Goal: Book appointment/travel/reservation

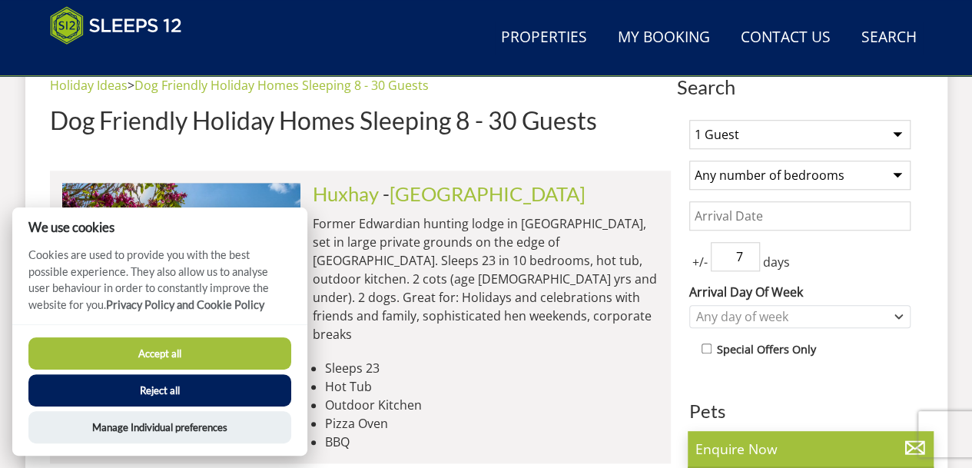
scroll to position [552, 0]
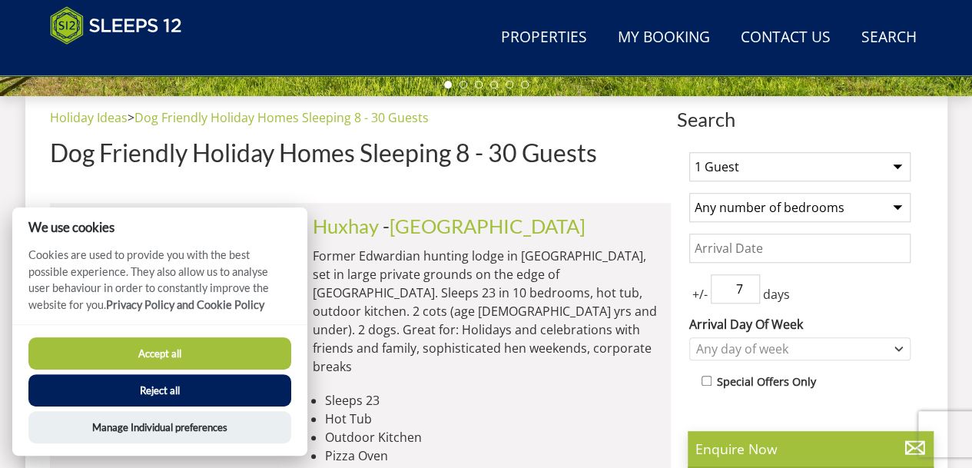
click at [211, 383] on button "Reject all" at bounding box center [159, 390] width 263 height 32
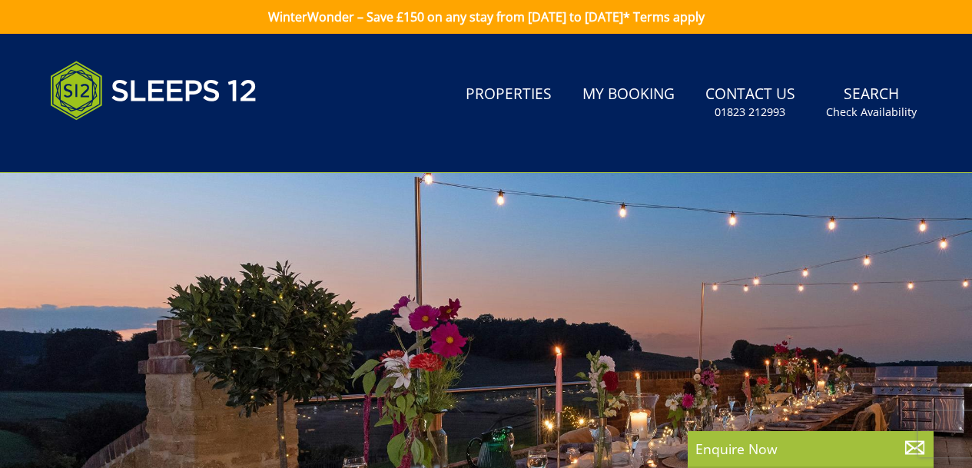
scroll to position [615, 0]
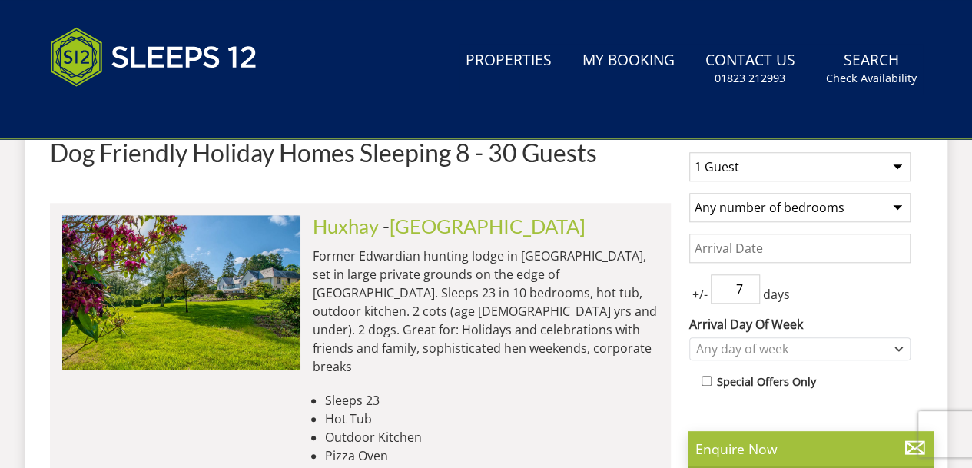
drag, startPoint x: 0, startPoint y: 0, endPoint x: 895, endPoint y: 164, distance: 909.9
click at [895, 164] on select "1 Guest 2 Guests 3 Guests 4 Guests 5 Guests 6 Guests 7 Guests 8 Guests 9 Guests…" at bounding box center [799, 166] width 221 height 29
select select "8"
click at [689, 152] on select "1 Guest 2 Guests 3 Guests 4 Guests 5 Guests 6 Guests 7 Guests 8 Guests 9 Guests…" at bounding box center [799, 166] width 221 height 29
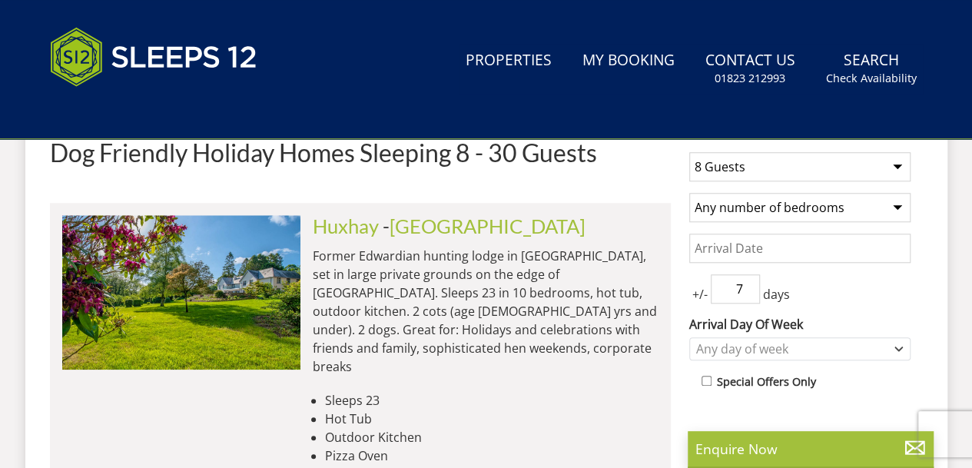
click at [898, 202] on select "Any number of bedrooms 3 Bedrooms 4 Bedrooms 5 Bedrooms 6 Bedrooms 7 Bedrooms 8…" at bounding box center [799, 207] width 221 height 29
select select "4"
click at [689, 193] on select "Any number of bedrooms 3 Bedrooms 4 Bedrooms 5 Bedrooms 6 Bedrooms 7 Bedrooms 8…" at bounding box center [799, 207] width 221 height 29
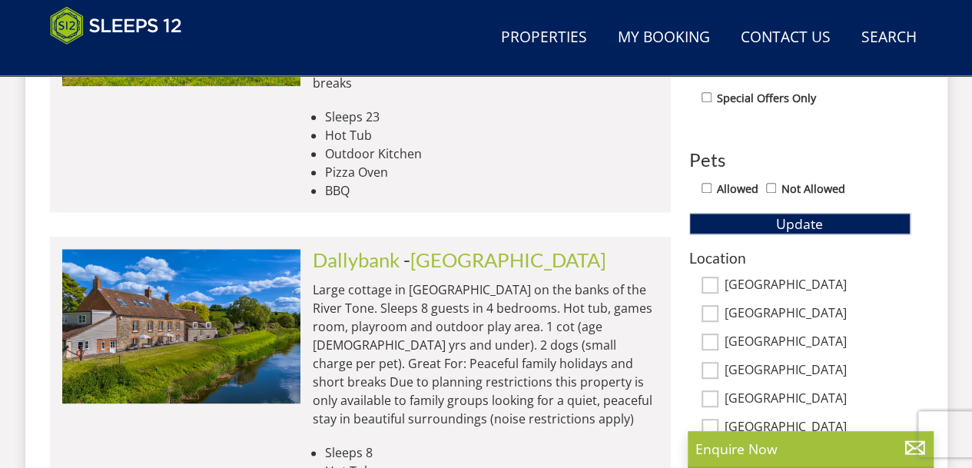
scroll to position [912, 0]
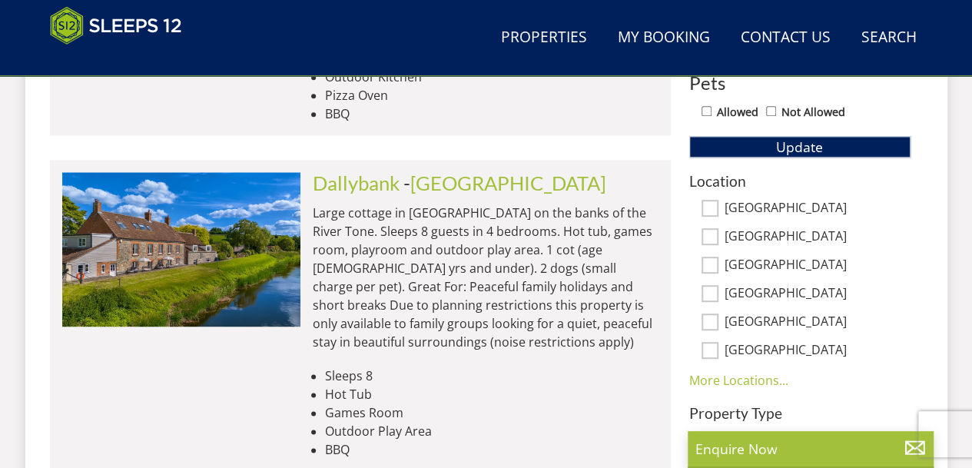
click at [710, 348] on input "[GEOGRAPHIC_DATA]" at bounding box center [709, 350] width 17 height 17
checkbox input "true"
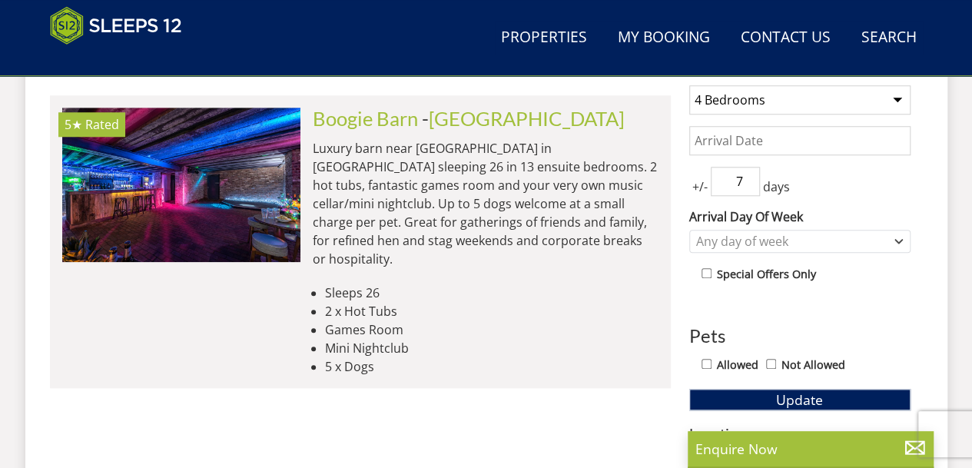
scroll to position [605, 0]
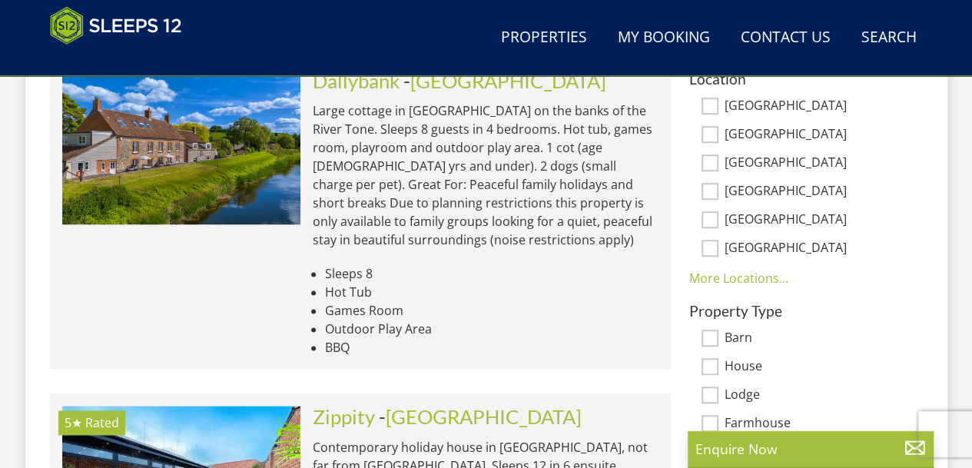
scroll to position [1014, 0]
click at [711, 216] on input "[GEOGRAPHIC_DATA]" at bounding box center [709, 219] width 17 height 17
checkbox input "true"
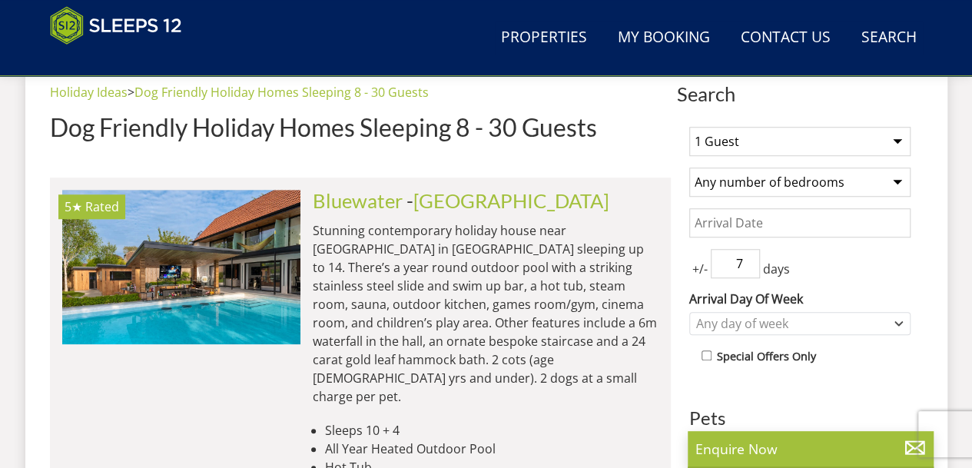
scroll to position [553, 0]
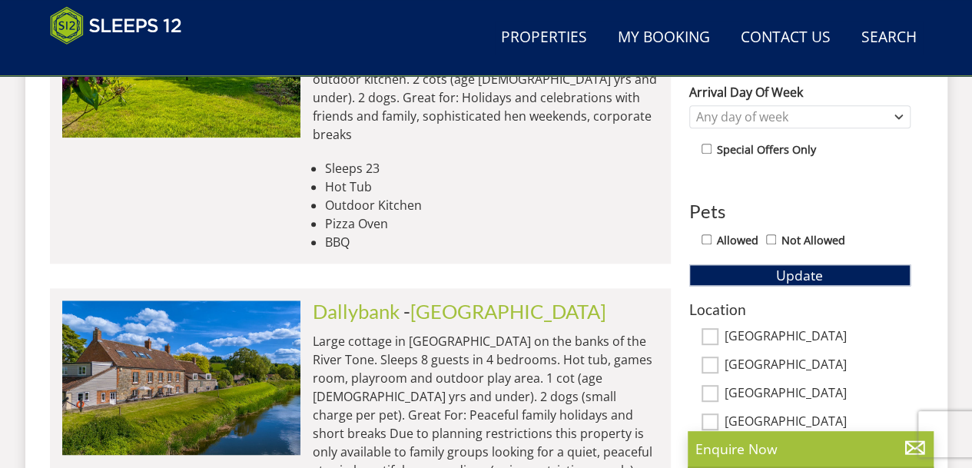
scroll to position [861, 0]
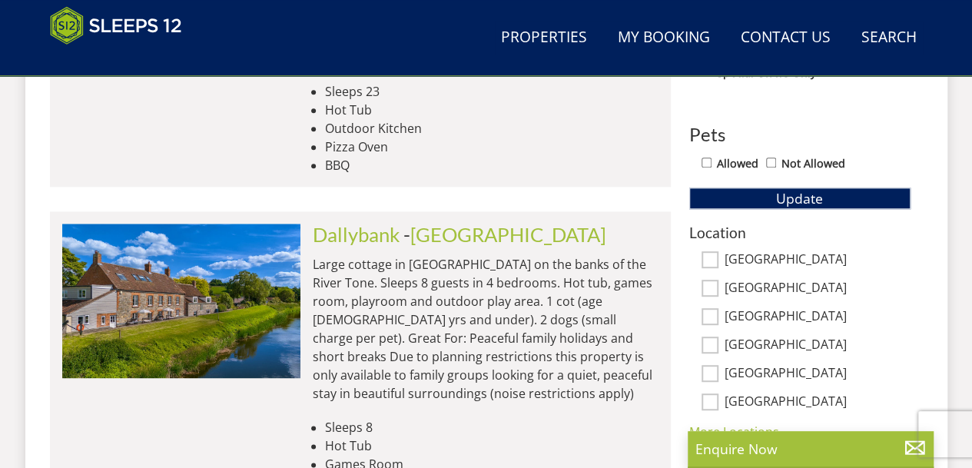
click at [712, 340] on input "[GEOGRAPHIC_DATA]" at bounding box center [709, 345] width 17 height 17
checkbox input "true"
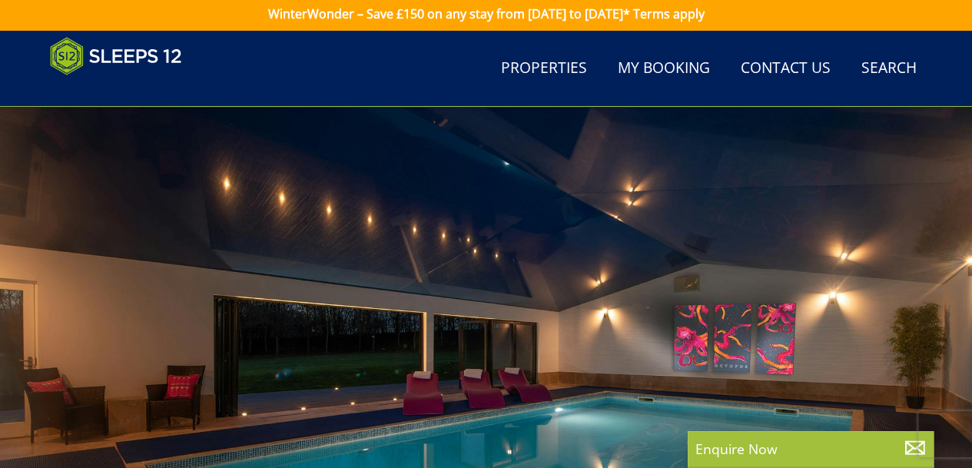
scroll to position [0, 0]
